Goal: Find specific page/section: Find specific page/section

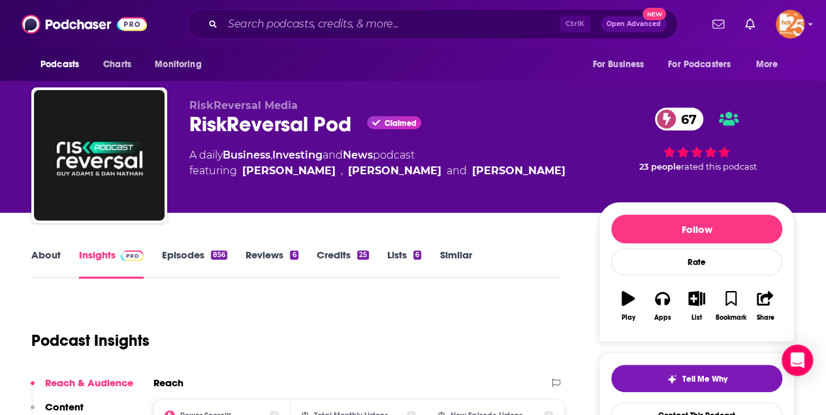
click at [40, 253] on link "About" at bounding box center [45, 264] width 29 height 30
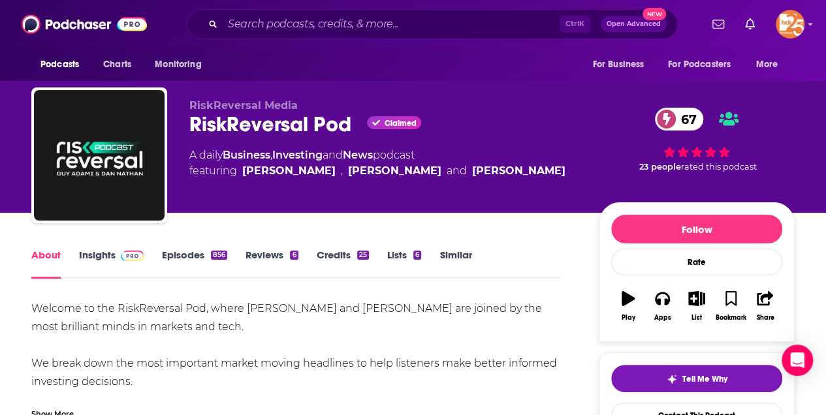
click at [105, 257] on link "Insights" at bounding box center [111, 264] width 65 height 30
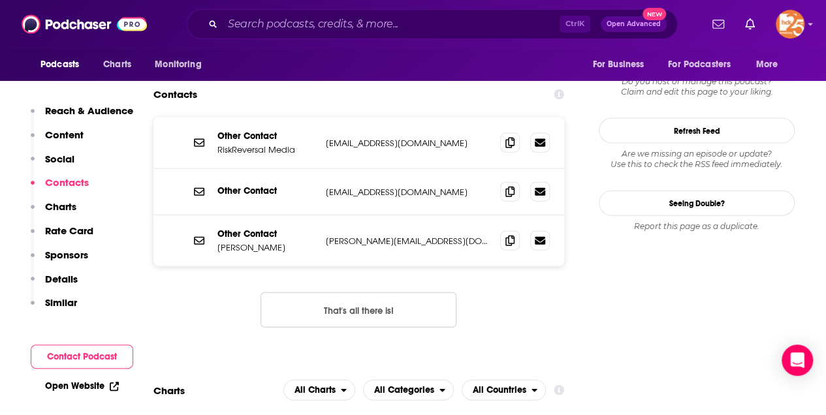
scroll to position [1368, 0]
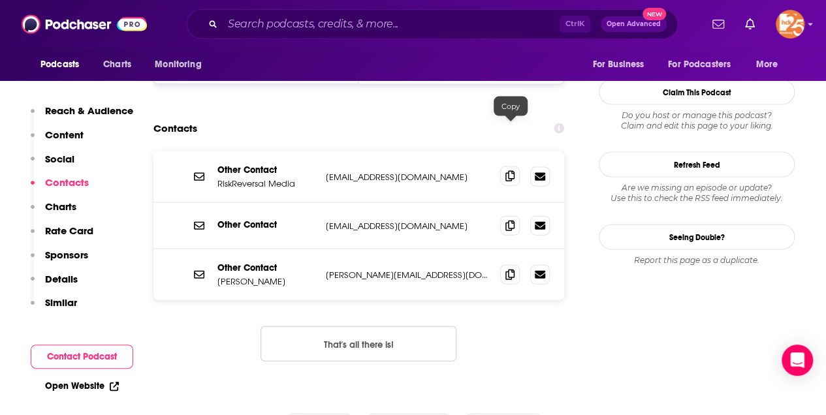
click at [511, 171] on icon at bounding box center [509, 176] width 9 height 10
click at [509, 269] on icon at bounding box center [509, 274] width 9 height 10
click at [505, 166] on span at bounding box center [510, 176] width 20 height 20
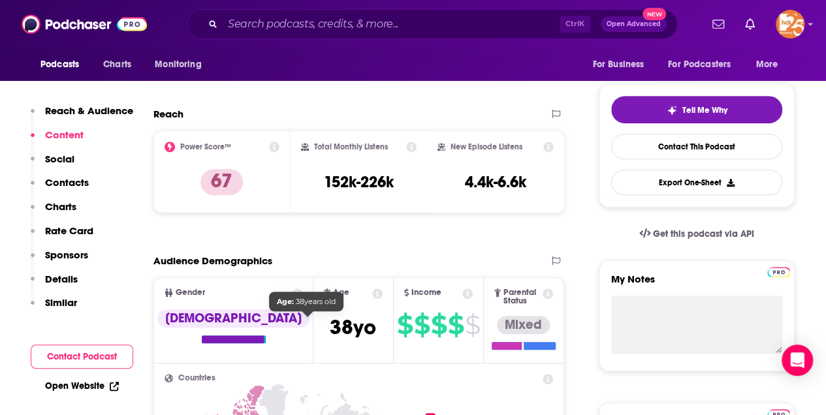
scroll to position [0, 0]
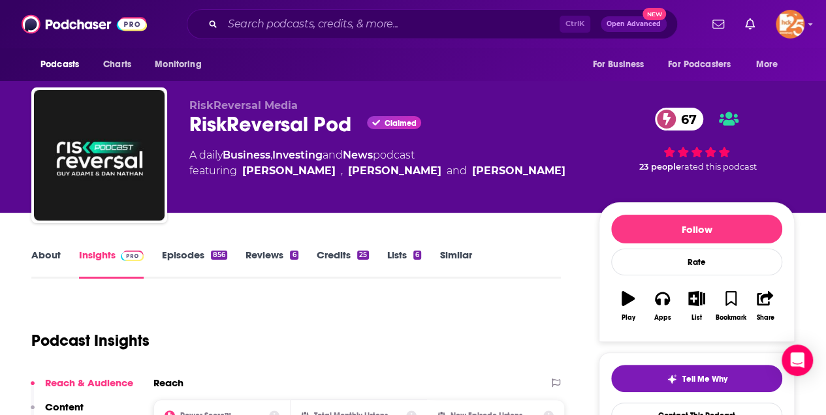
click at [46, 255] on link "About" at bounding box center [45, 264] width 29 height 30
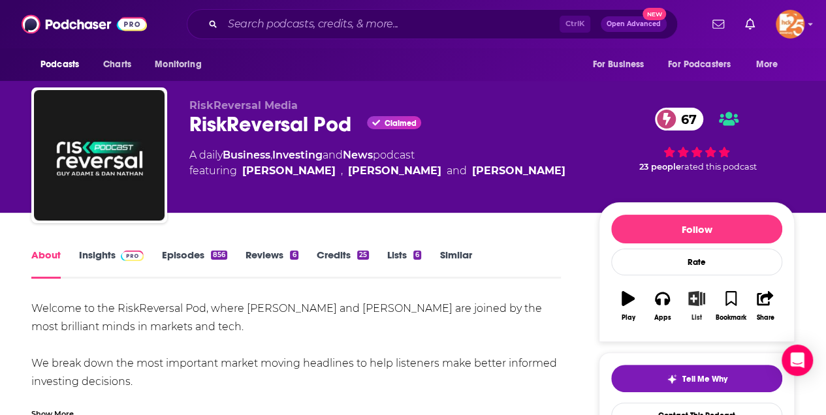
click at [695, 293] on icon "button" at bounding box center [697, 298] width 16 height 14
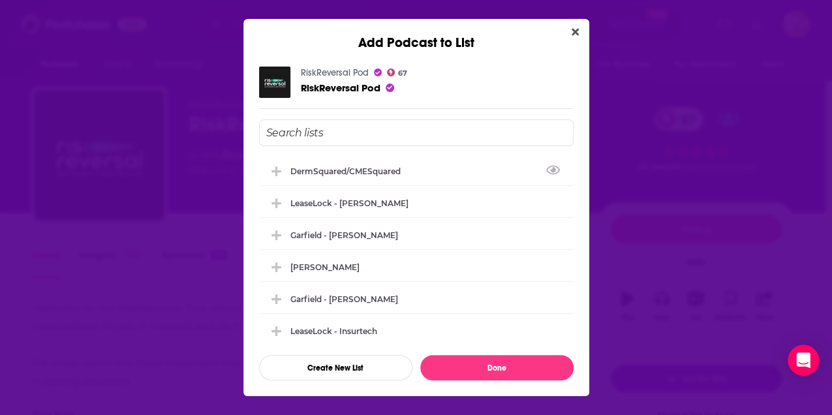
click at [304, 133] on input "Add Podcast To List" at bounding box center [416, 132] width 315 height 27
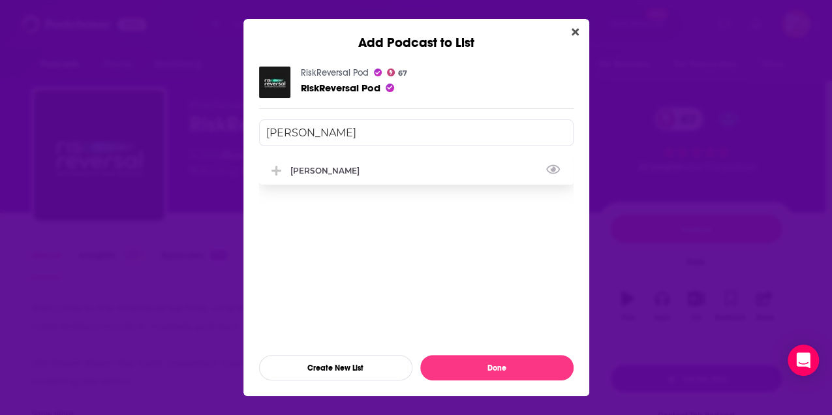
click at [302, 174] on div "[PERSON_NAME]" at bounding box center [329, 171] width 77 height 10
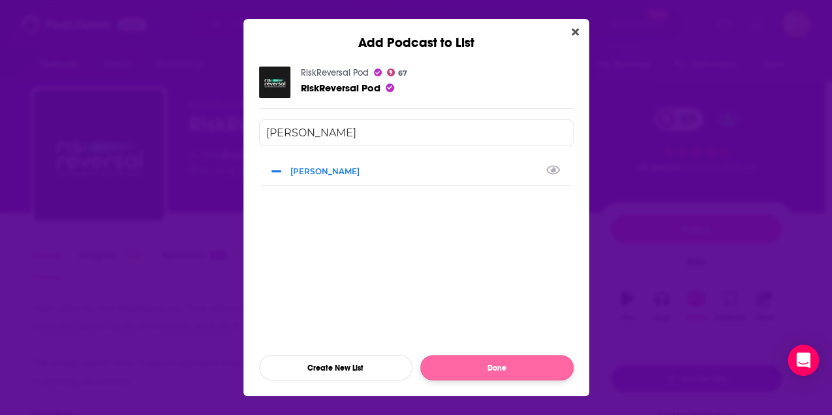
type input "[PERSON_NAME]"
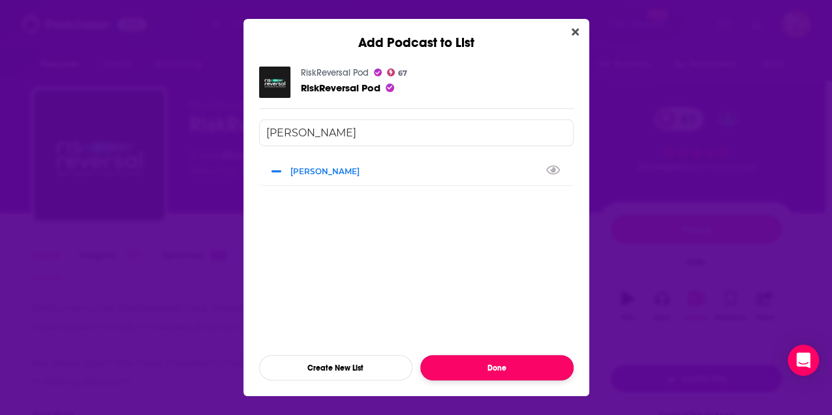
click at [517, 368] on button "Done" at bounding box center [496, 367] width 153 height 25
